Goal: Use online tool/utility: Utilize a website feature to perform a specific function

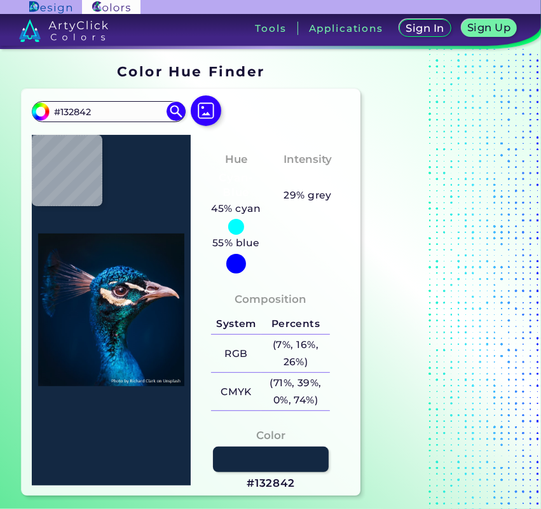
scroll to position [159, 0]
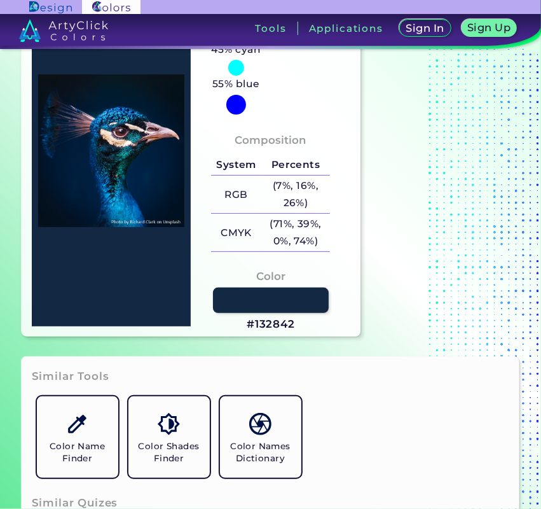
type input "#000000"
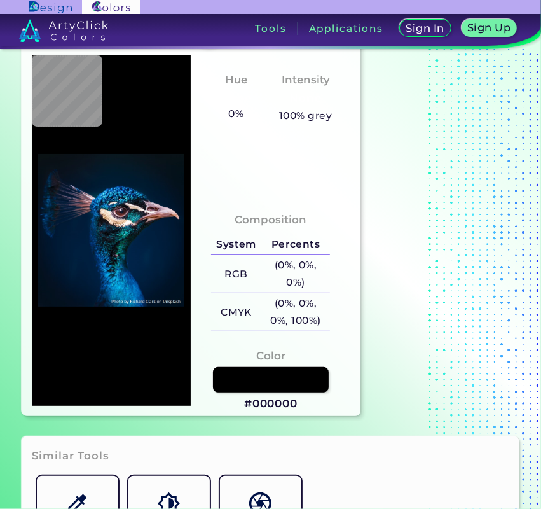
scroll to position [0, 0]
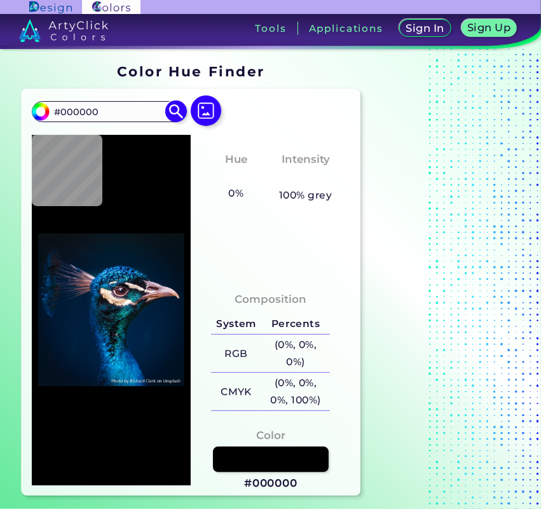
drag, startPoint x: 112, startPoint y: 110, endPoint x: 69, endPoint y: 115, distance: 43.5
click at [69, 115] on input "#000000" at bounding box center [109, 111] width 118 height 17
type input "#020f12"
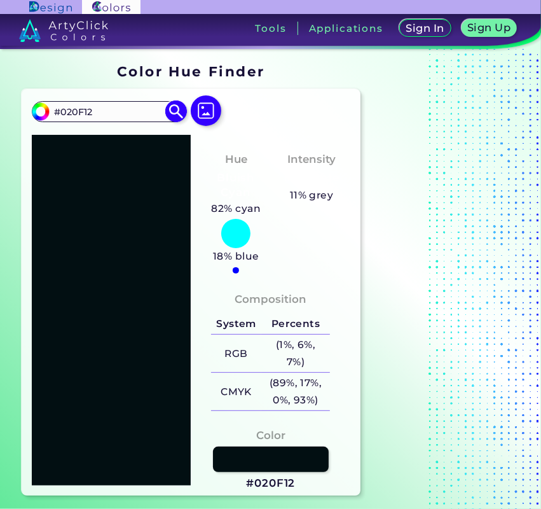
drag, startPoint x: 108, startPoint y: 109, endPoint x: 67, endPoint y: 107, distance: 40.7
click at [67, 107] on input "#020F12" at bounding box center [109, 111] width 118 height 17
type input "#05d7ff"
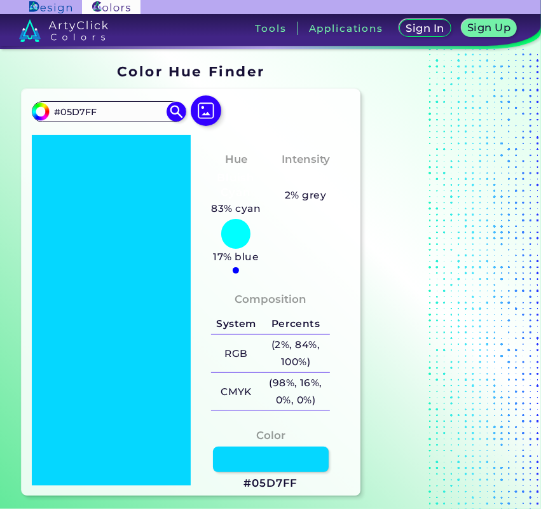
click at [114, 97] on div "#05d7ff #05D7FF Acadia ◉ Acid Green ◉ Aero Blue ◉ Alabaster ◉ Albescent White ◉…" at bounding box center [192, 292] width 340 height 406
click at [116, 104] on input "#05D7FF" at bounding box center [109, 111] width 118 height 17
type input "#65e7ff"
type input "#65E7FF"
